Goal: Find specific page/section: Find specific page/section

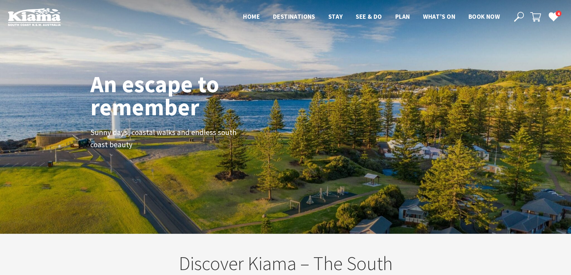
click at [518, 14] on icon at bounding box center [519, 17] width 10 height 10
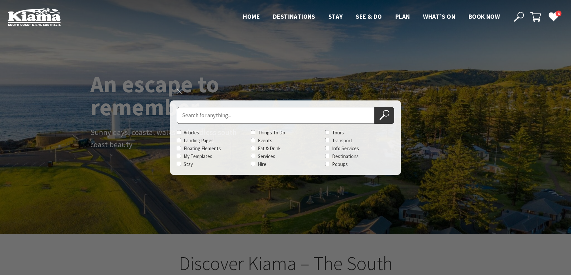
scroll to position [108, 575]
click at [273, 121] on input "Search for" at bounding box center [276, 115] width 198 height 17
type input "[MEDICAL_DATA]"
click at [374, 107] on button "Search Now" at bounding box center [384, 115] width 20 height 17
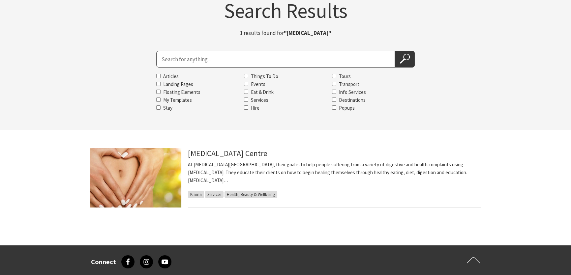
scroll to position [60, 0]
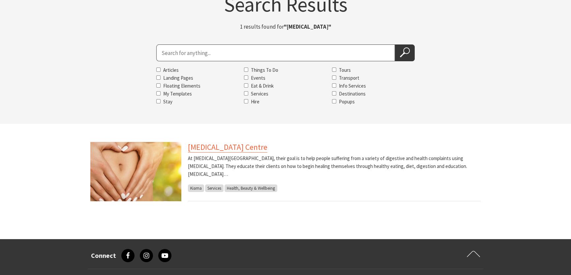
click at [227, 149] on link "Colon Cleansing Centre" at bounding box center [227, 147] width 79 height 11
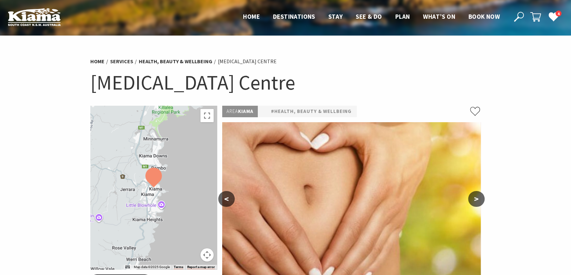
scroll to position [60, 0]
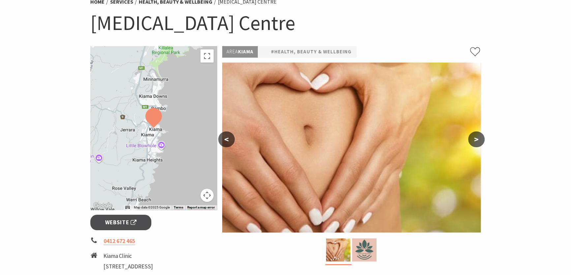
click at [476, 142] on button ">" at bounding box center [476, 139] width 16 height 16
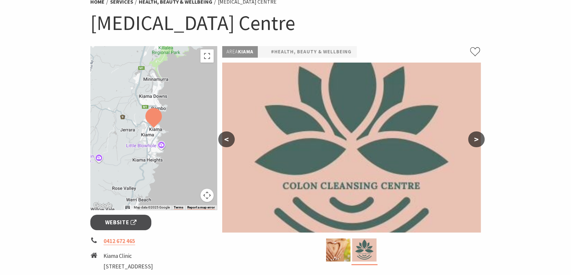
click at [476, 142] on button ">" at bounding box center [476, 139] width 16 height 16
click at [227, 141] on button "<" at bounding box center [226, 139] width 16 height 16
